Goal: Information Seeking & Learning: Check status

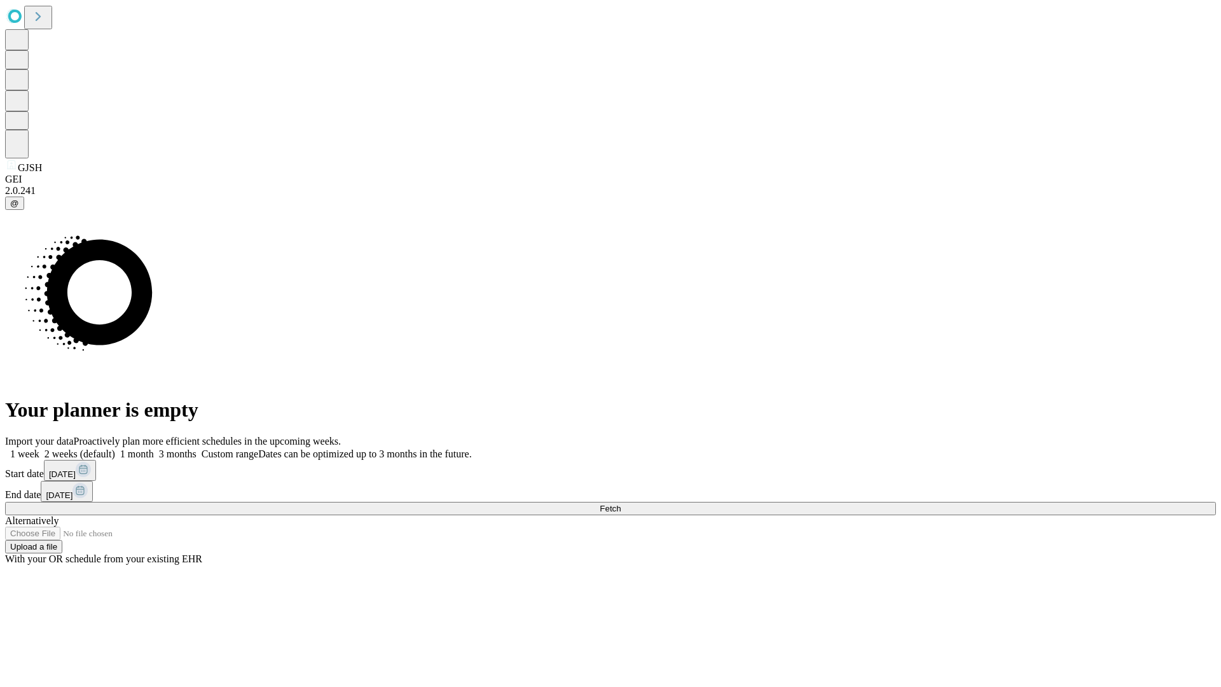
click at [621, 504] on span "Fetch" at bounding box center [610, 509] width 21 height 10
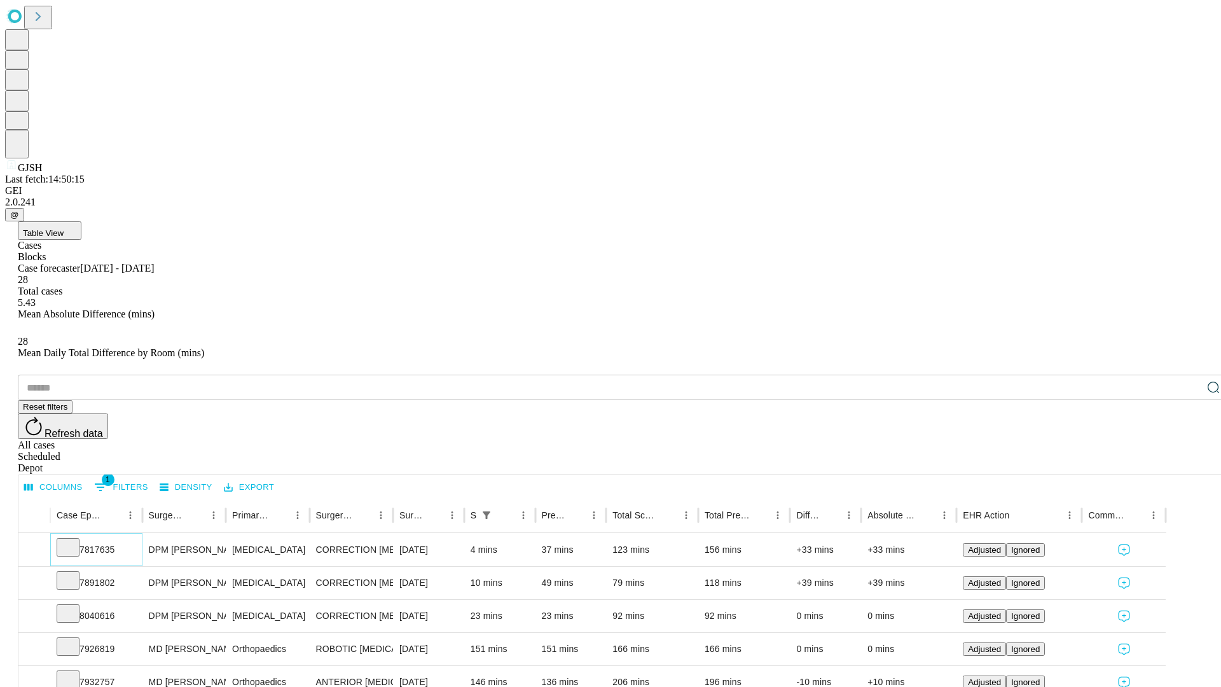
click at [74, 540] on icon at bounding box center [68, 546] width 13 height 13
